Goal: Task Accomplishment & Management: Manage account settings

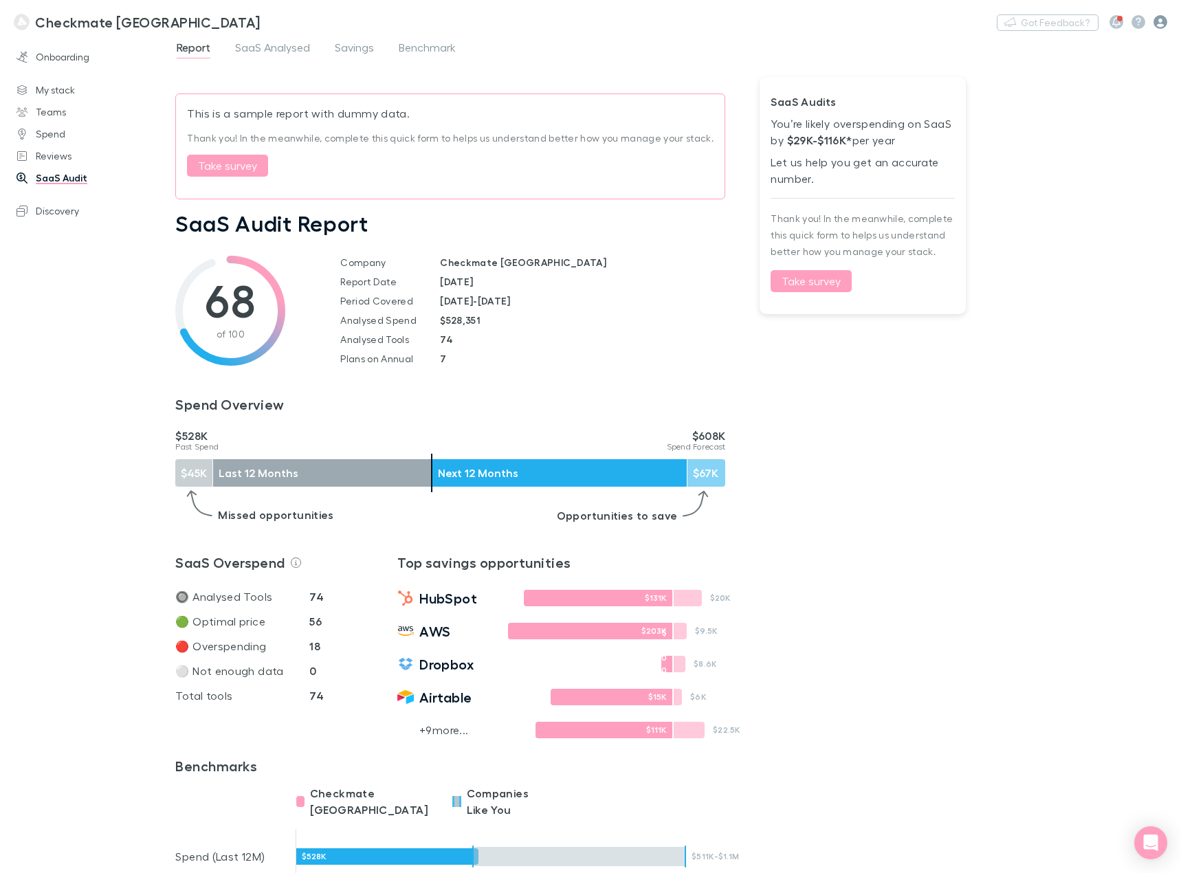
click at [1158, 23] on icon "button" at bounding box center [1161, 22] width 14 height 14
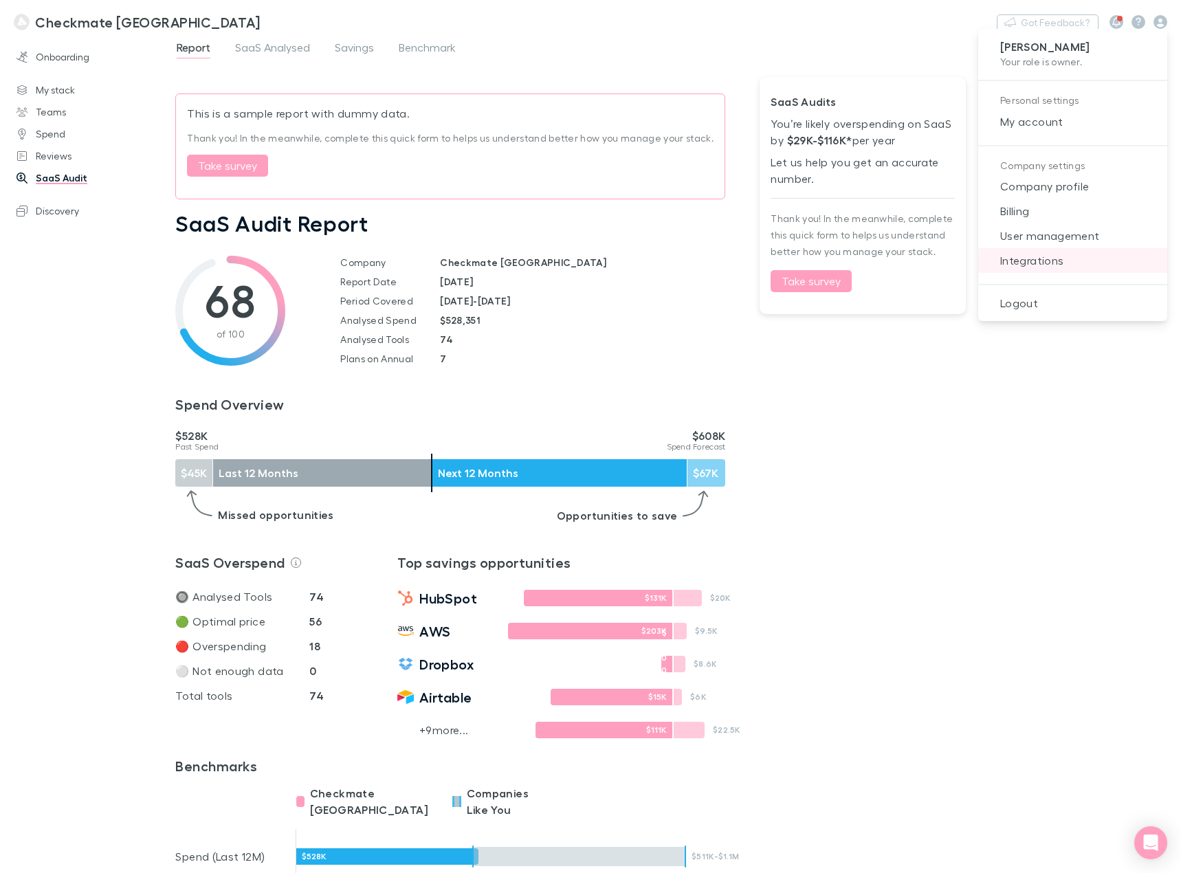
click at [1053, 268] on span "Integrations" at bounding box center [1073, 260] width 167 height 17
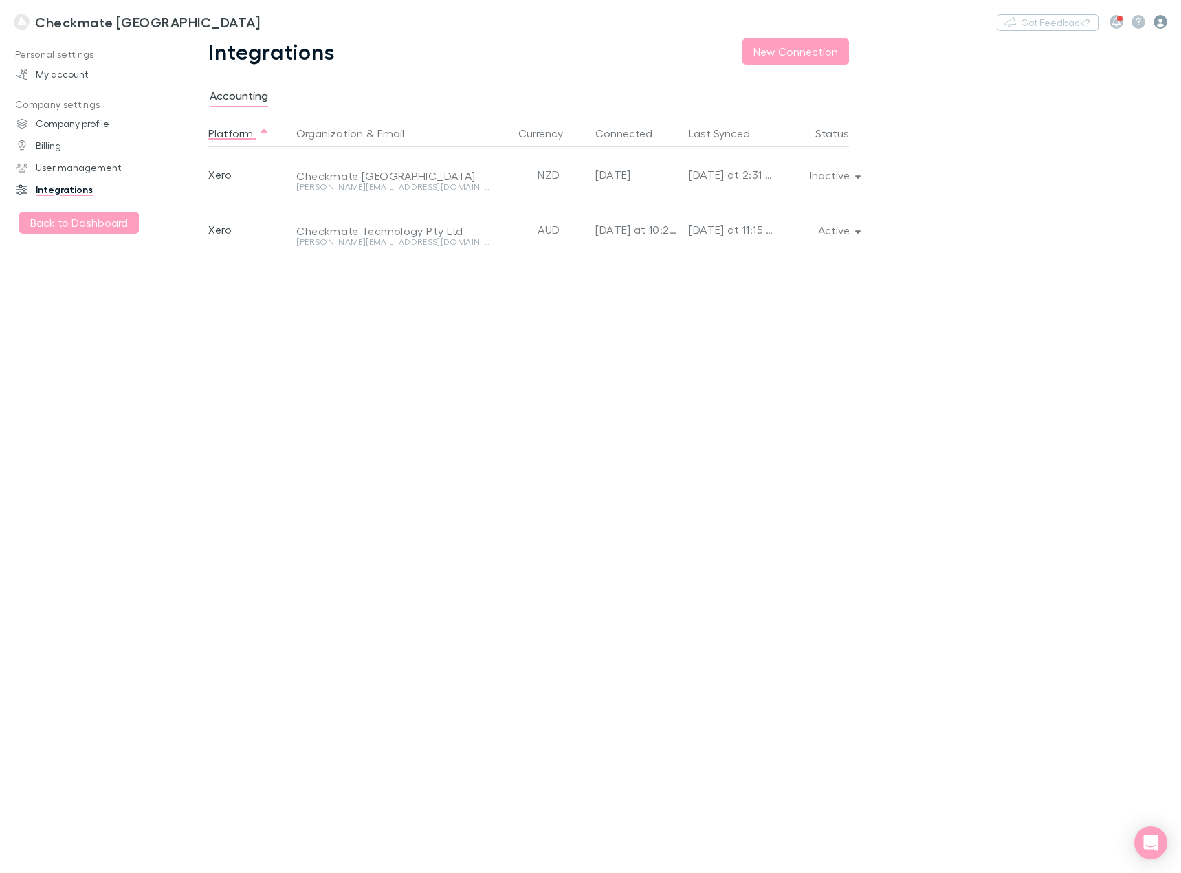
click at [1159, 25] on icon "button" at bounding box center [1161, 22] width 14 height 14
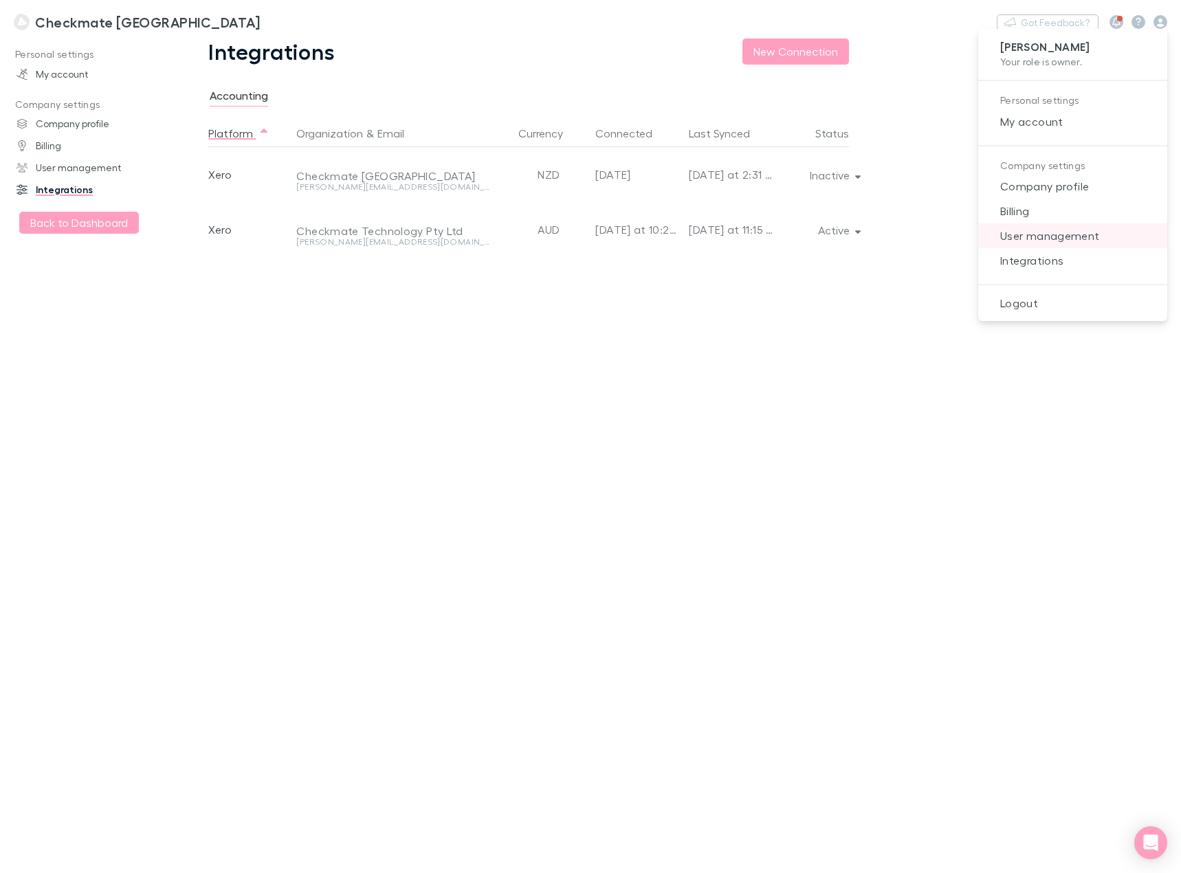
click at [1039, 234] on span "User management" at bounding box center [1073, 236] width 167 height 17
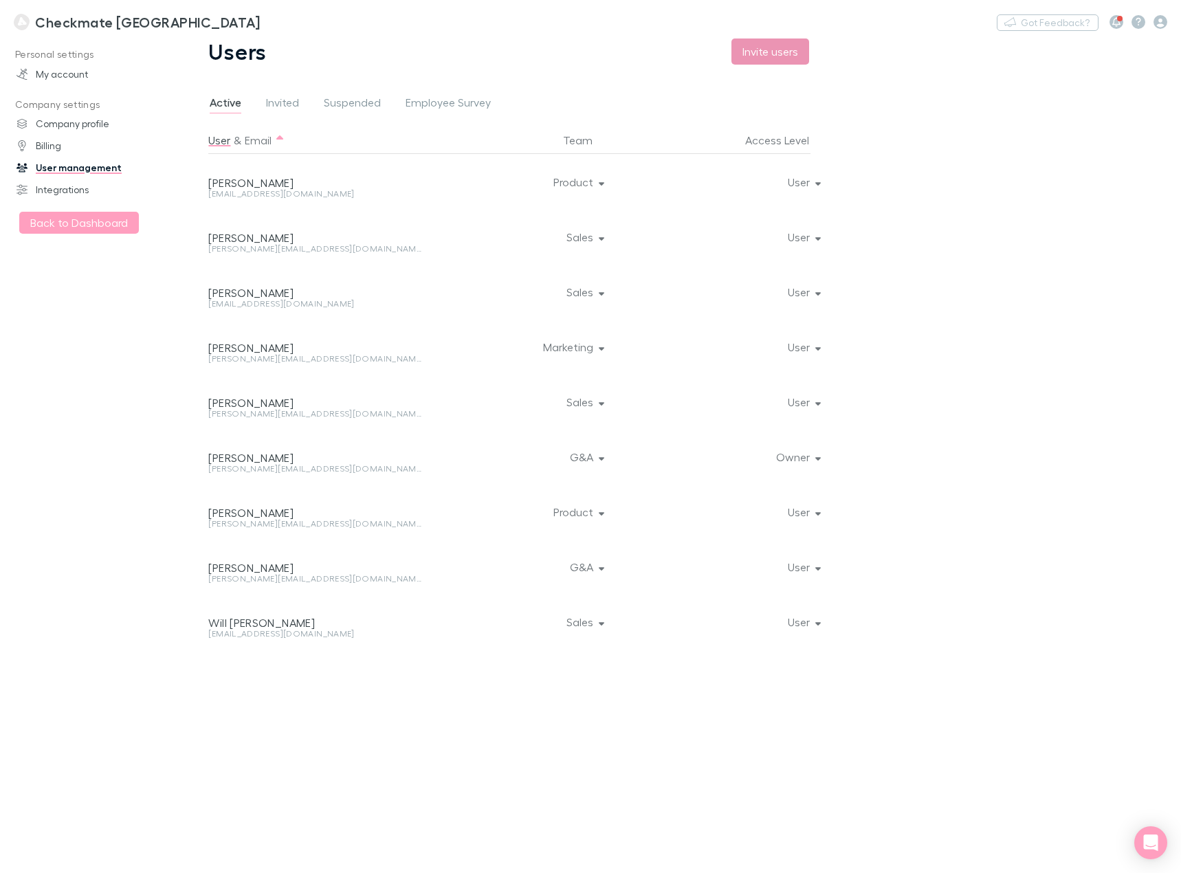
click at [754, 58] on button "Invite users" at bounding box center [771, 52] width 78 height 26
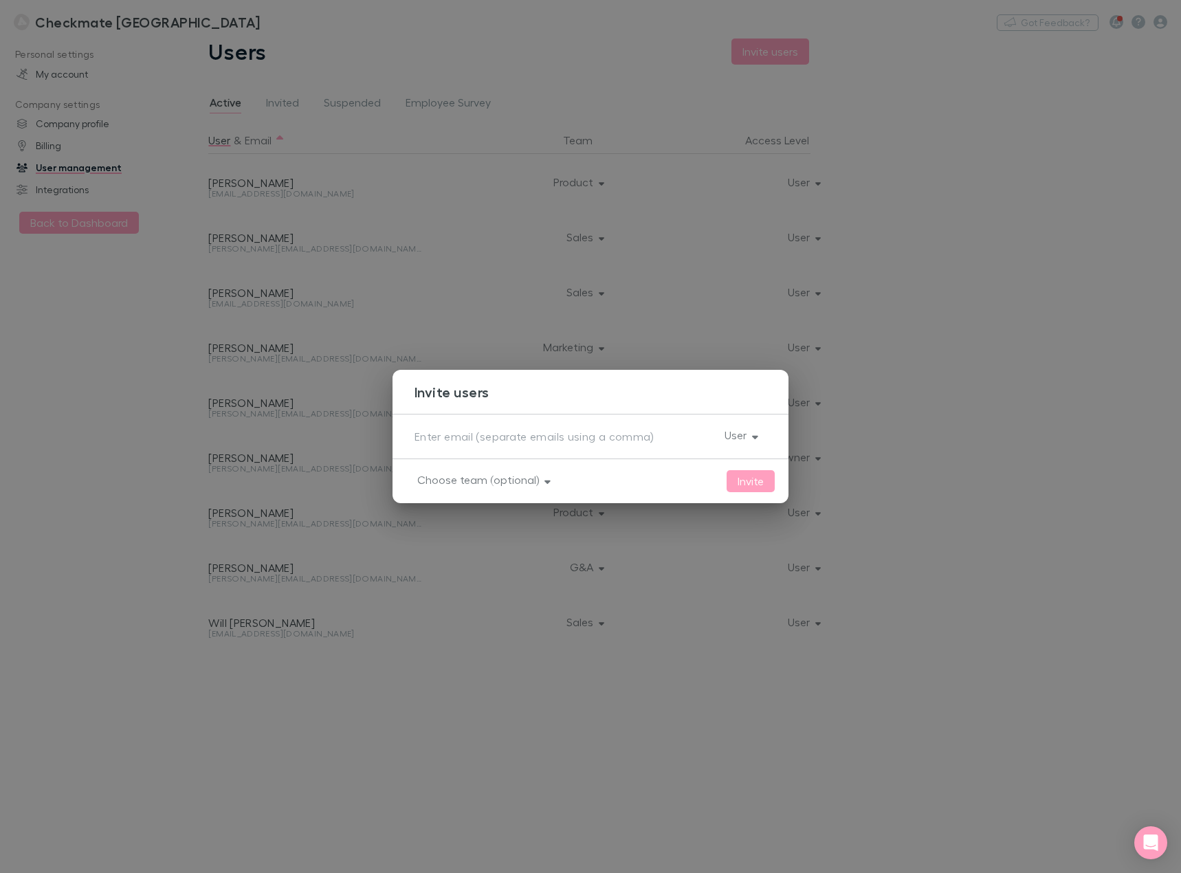
drag, startPoint x: 466, startPoint y: 438, endPoint x: 471, endPoint y: 446, distance: 9.9
click at [466, 438] on textarea at bounding box center [564, 436] width 299 height 16
paste textarea "nathan@checkmate.tech"
type textarea "nathan@checkmate.tech"
click at [481, 483] on button "Choose team (optional)" at bounding box center [482, 479] width 153 height 19
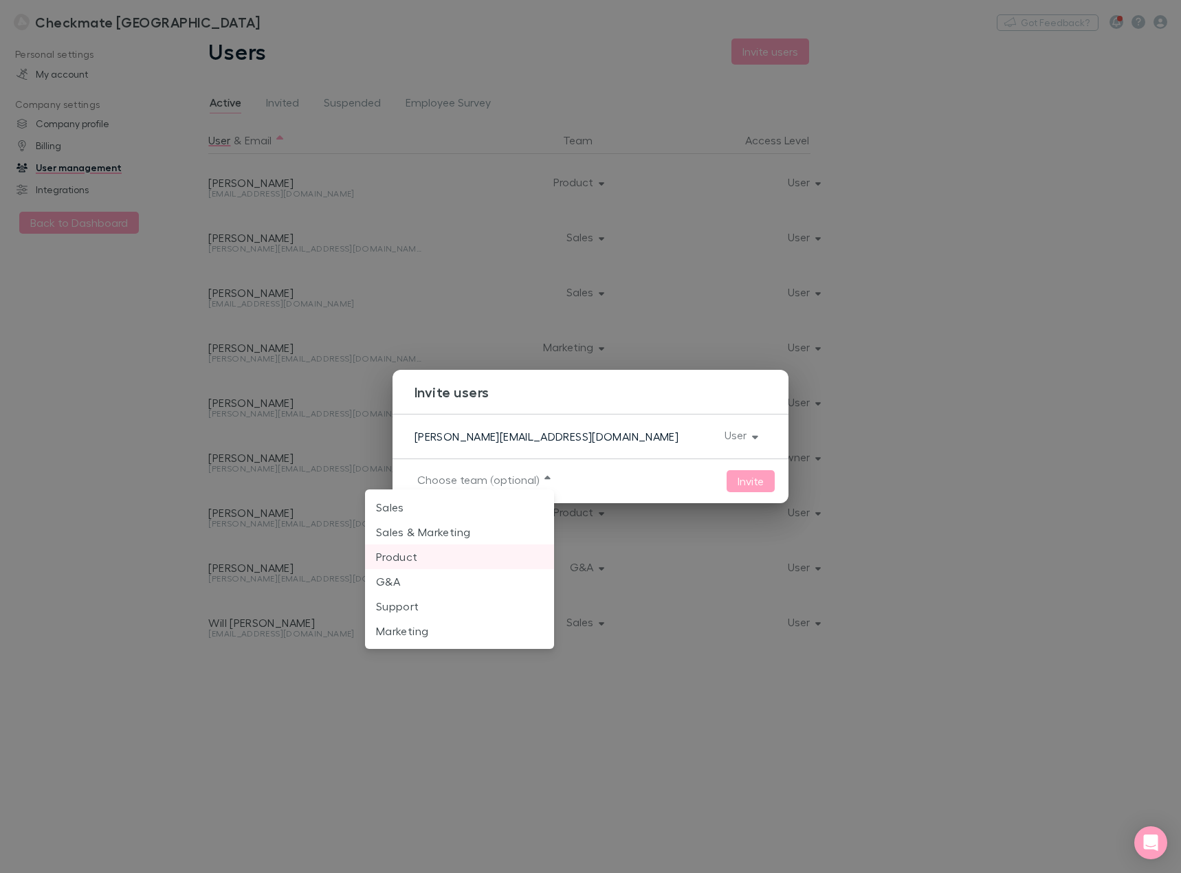
click at [436, 553] on p "Product" at bounding box center [459, 557] width 167 height 17
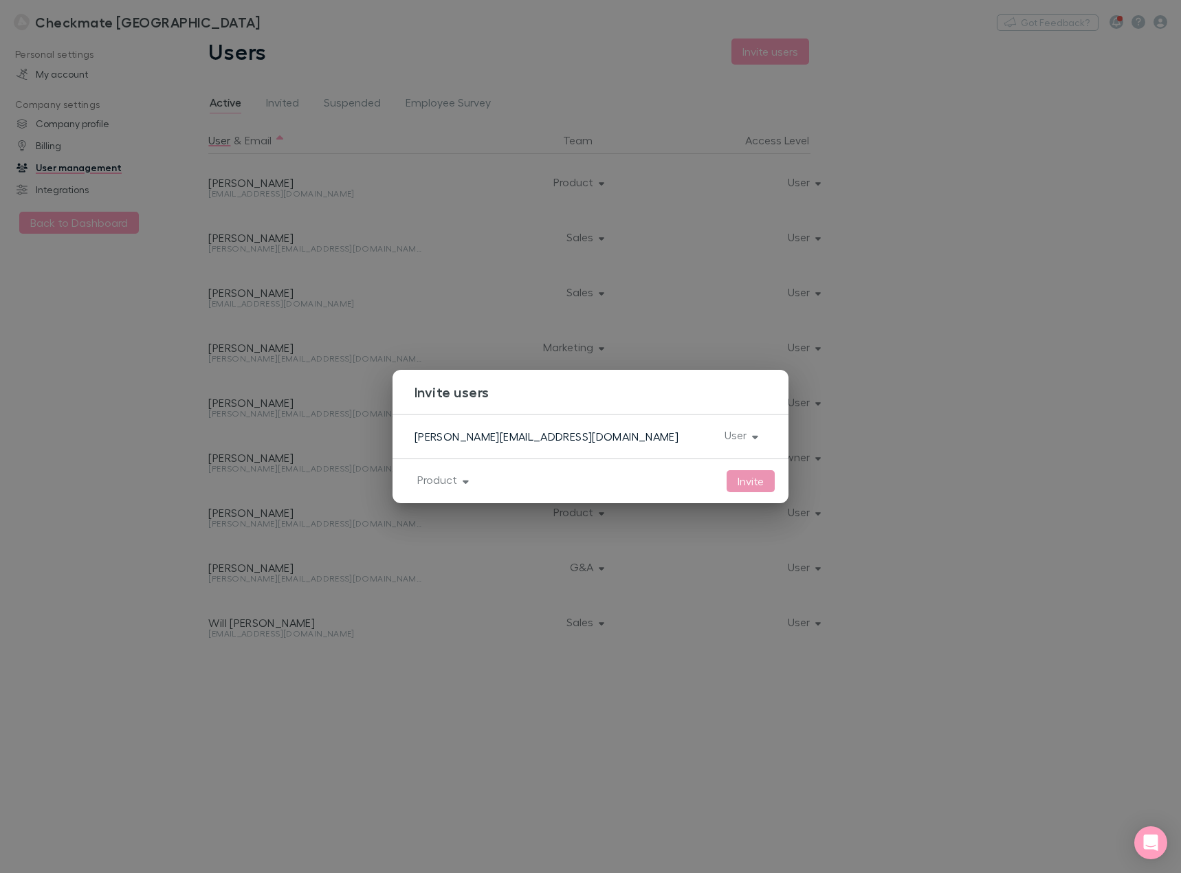
click at [758, 487] on button "Invite" at bounding box center [751, 481] width 48 height 22
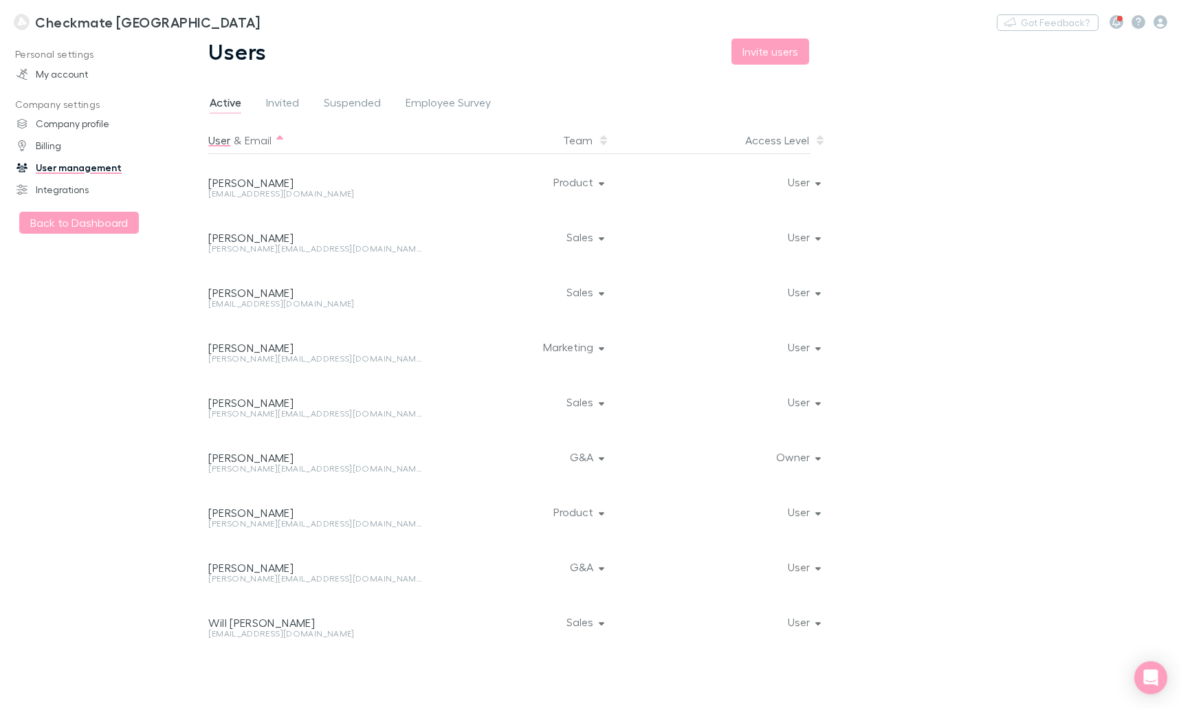
click at [681, 134] on div "Access Level" at bounding box center [702, 141] width 217 height 28
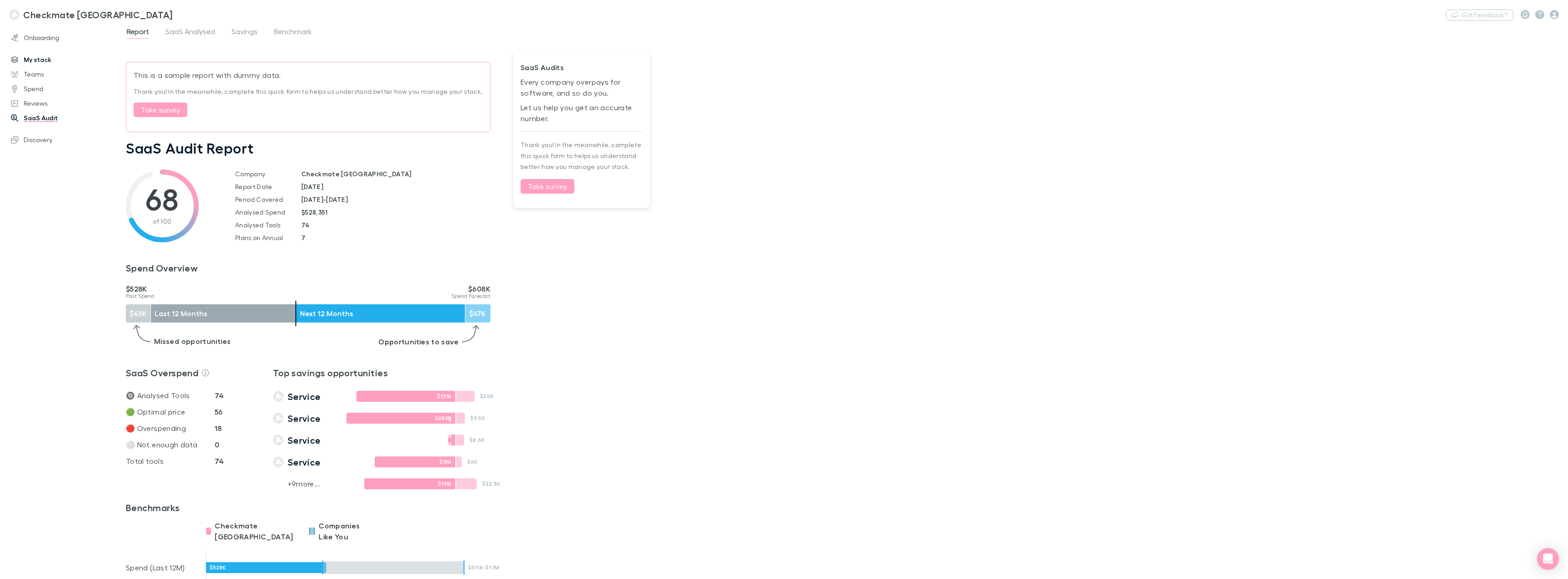
click at [48, 63] on link "My stack" at bounding box center [66, 60] width 129 height 15
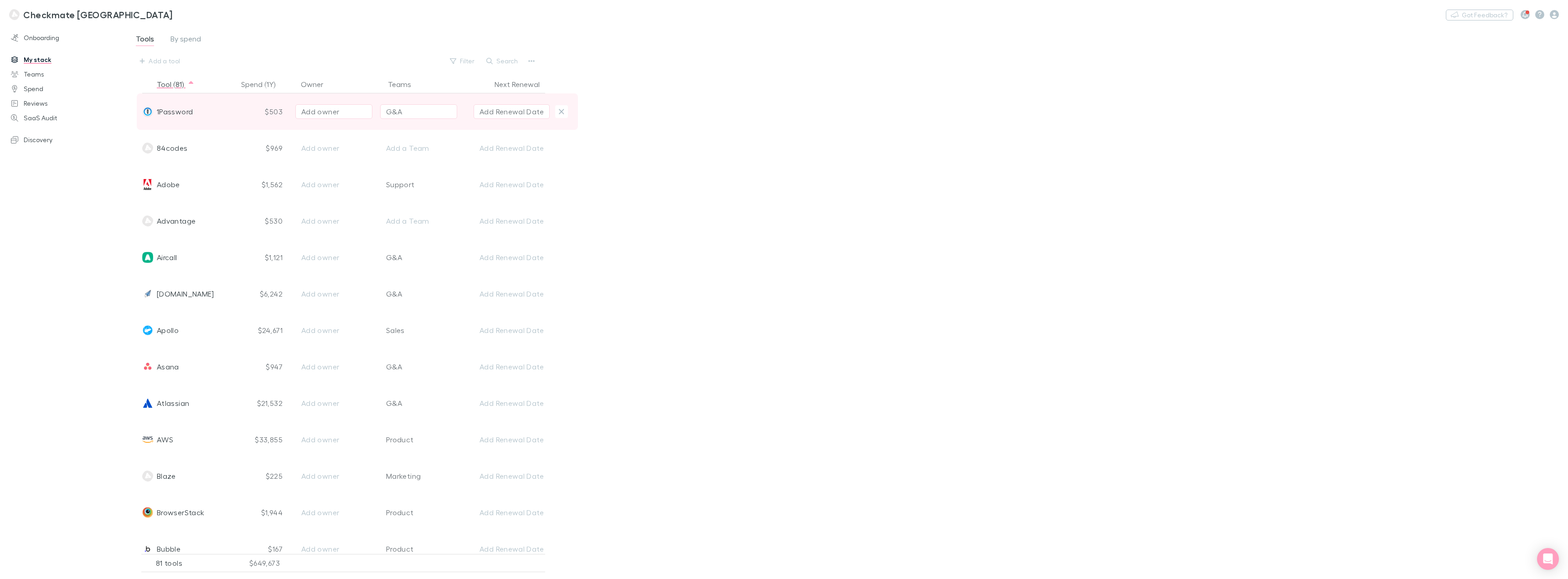
click at [200, 111] on div "1Password" at bounding box center [188, 111] width 92 height 36
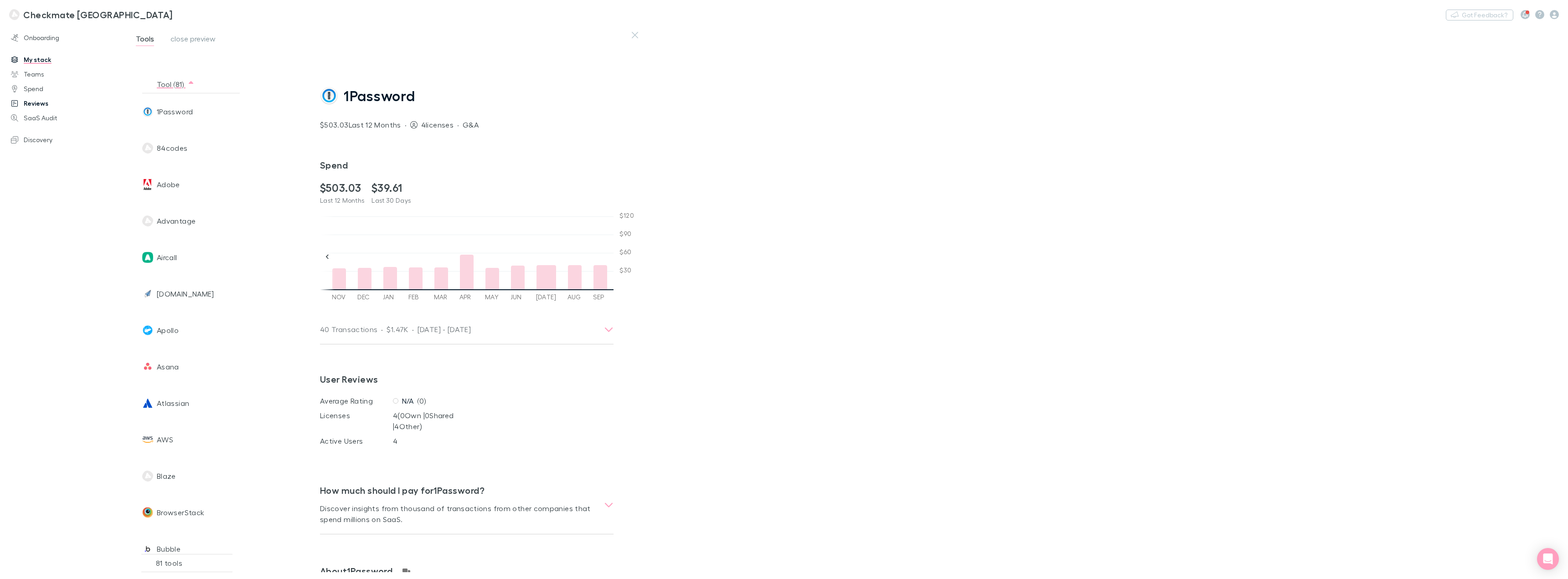
click at [32, 102] on link "Reviews" at bounding box center [66, 103] width 129 height 15
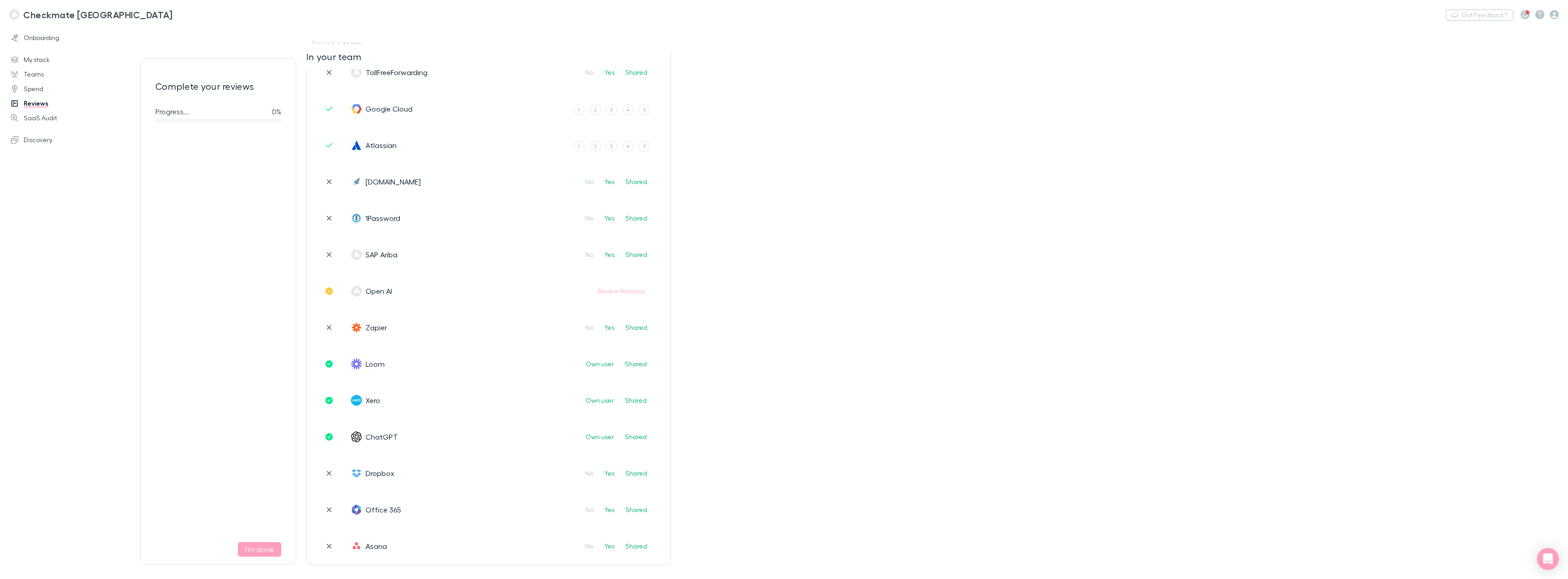
scroll to position [136, 0]
click at [40, 72] on link "Teams" at bounding box center [66, 74] width 129 height 15
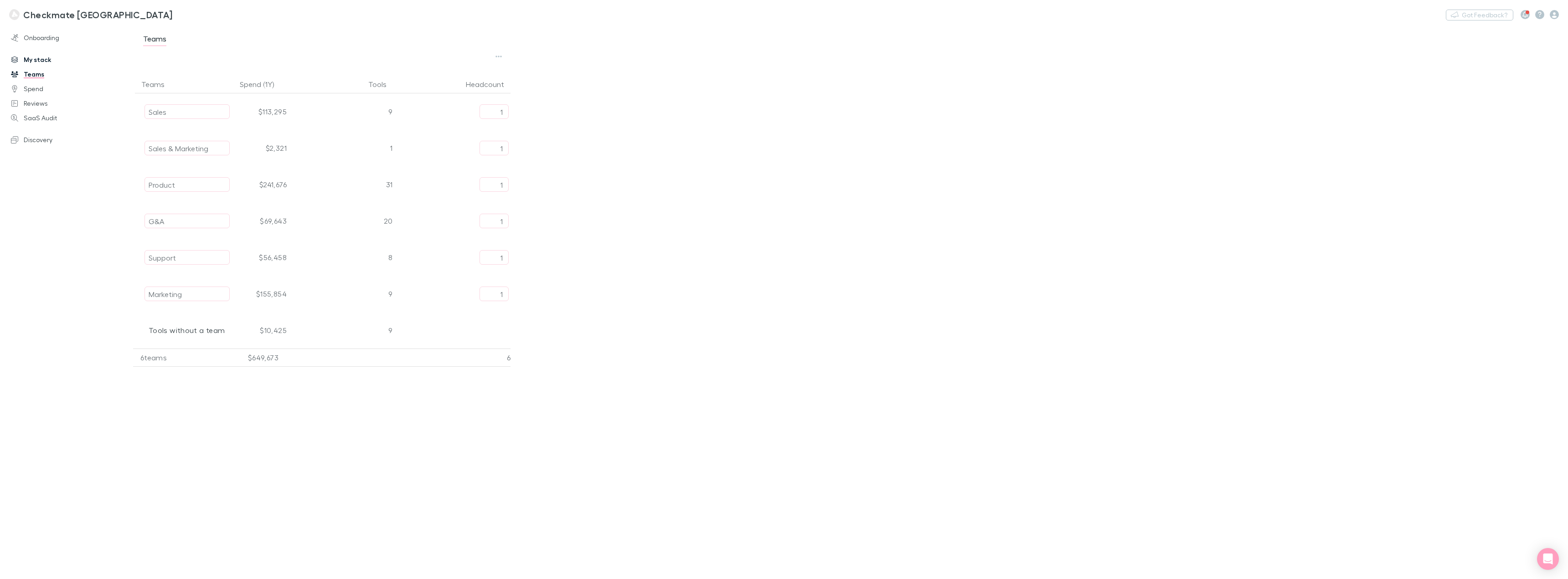
click at [40, 55] on link "My stack" at bounding box center [66, 60] width 129 height 15
